Goal: Task Accomplishment & Management: Complete application form

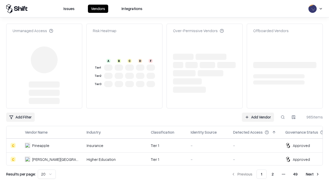
click at [258, 112] on link "Add Vendor" at bounding box center [258, 116] width 32 height 9
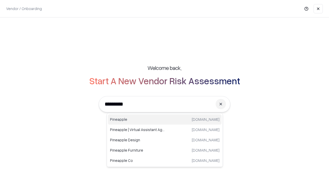
click at [165, 119] on div "Pineapple [DOMAIN_NAME]" at bounding box center [164, 119] width 113 height 10
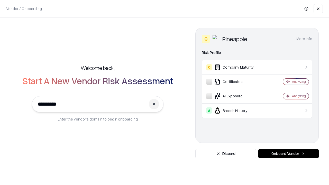
type input "*********"
click at [288, 154] on button "Onboard Vendor" at bounding box center [288, 153] width 60 height 9
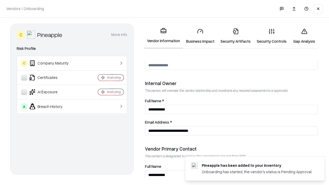
scroll to position [266, 0]
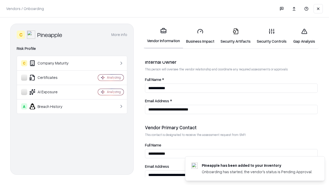
click at [200, 36] on link "Business Impact" at bounding box center [200, 36] width 34 height 24
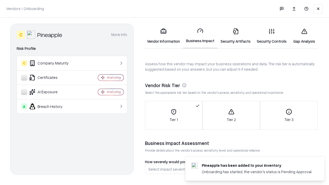
click at [304, 36] on link "Gap Analysis" at bounding box center [303, 36] width 29 height 24
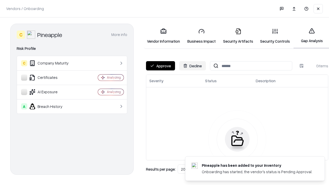
click at [160, 66] on button "Approve" at bounding box center [160, 65] width 29 height 9
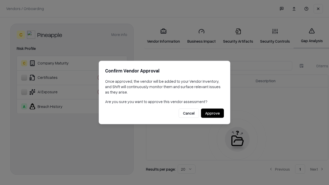
click at [212, 113] on button "Approve" at bounding box center [212, 113] width 23 height 9
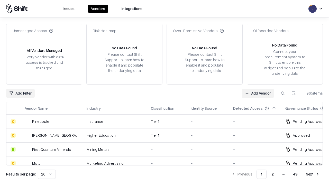
click at [258, 93] on link "Add Vendor" at bounding box center [258, 93] width 32 height 9
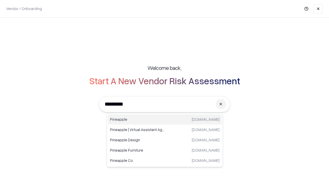
click at [165, 119] on div "Pineapple [DOMAIN_NAME]" at bounding box center [164, 119] width 113 height 10
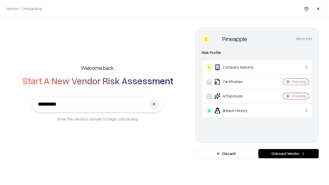
type input "*********"
click at [288, 154] on button "Onboard Vendor" at bounding box center [288, 153] width 60 height 9
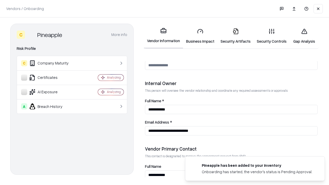
scroll to position [266, 0]
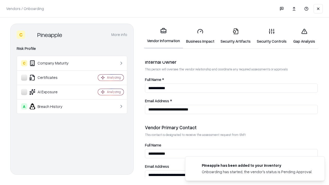
click at [304, 36] on link "Gap Analysis" at bounding box center [303, 36] width 29 height 24
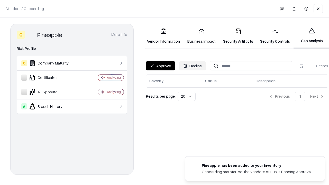
click at [160, 66] on button "Approve" at bounding box center [160, 65] width 29 height 9
